Goal: Transaction & Acquisition: Purchase product/service

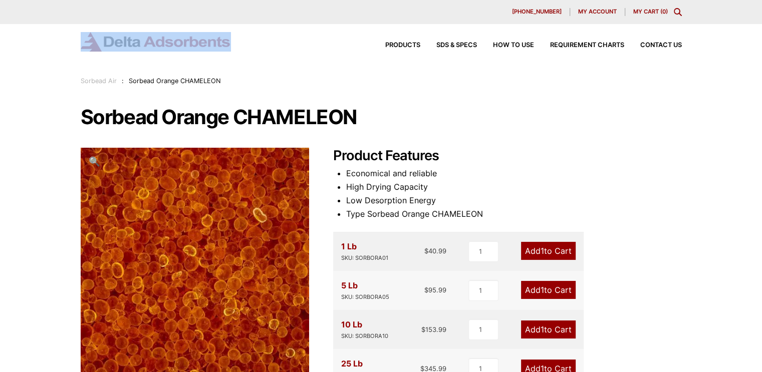
drag, startPoint x: 245, startPoint y: 35, endPoint x: 135, endPoint y: 49, distance: 110.2
click at [135, 49] on div "Products SDS & SPECS How to Use Requirement Charts Contact Us" at bounding box center [382, 42] width 602 height 20
copy picture
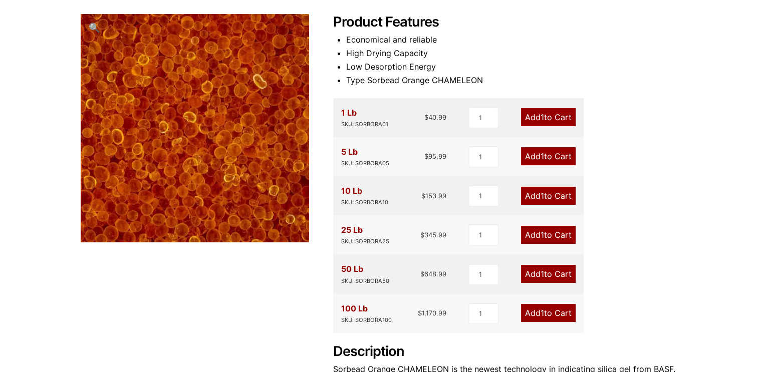
scroll to position [133, 0]
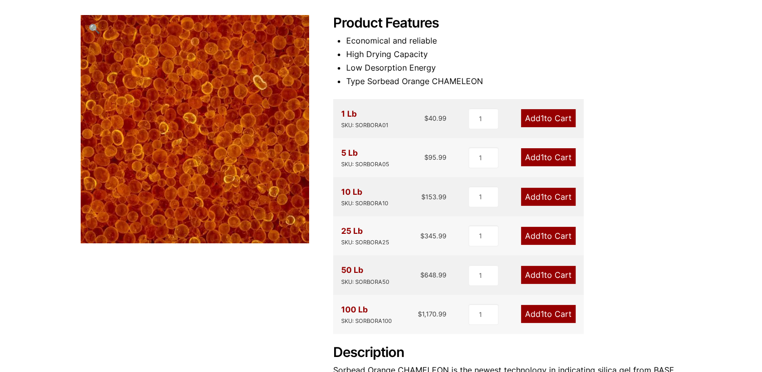
click at [436, 160] on bdi "$ 95.99" at bounding box center [436, 157] width 22 height 8
click at [445, 159] on bdi "$ 95.99" at bounding box center [436, 157] width 22 height 8
drag, startPoint x: 448, startPoint y: 157, endPoint x: 420, endPoint y: 158, distance: 28.1
click at [420, 158] on div "5 Lb SKU: SORBORA05 $ 95.99 1 Add 1 to Cart" at bounding box center [458, 157] width 251 height 39
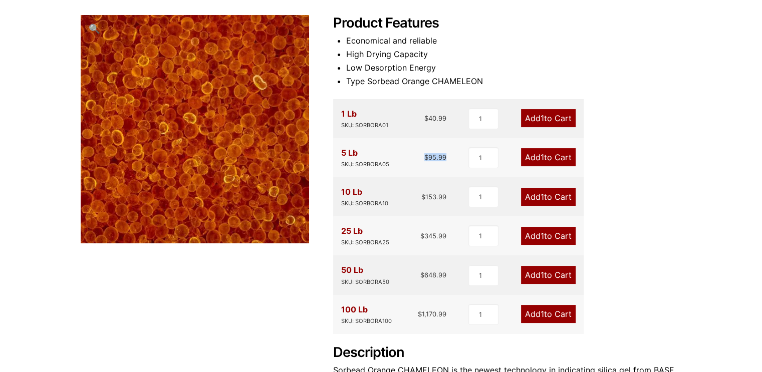
copy bdi "$ 95.99"
